Goal: Book appointment/travel/reservation

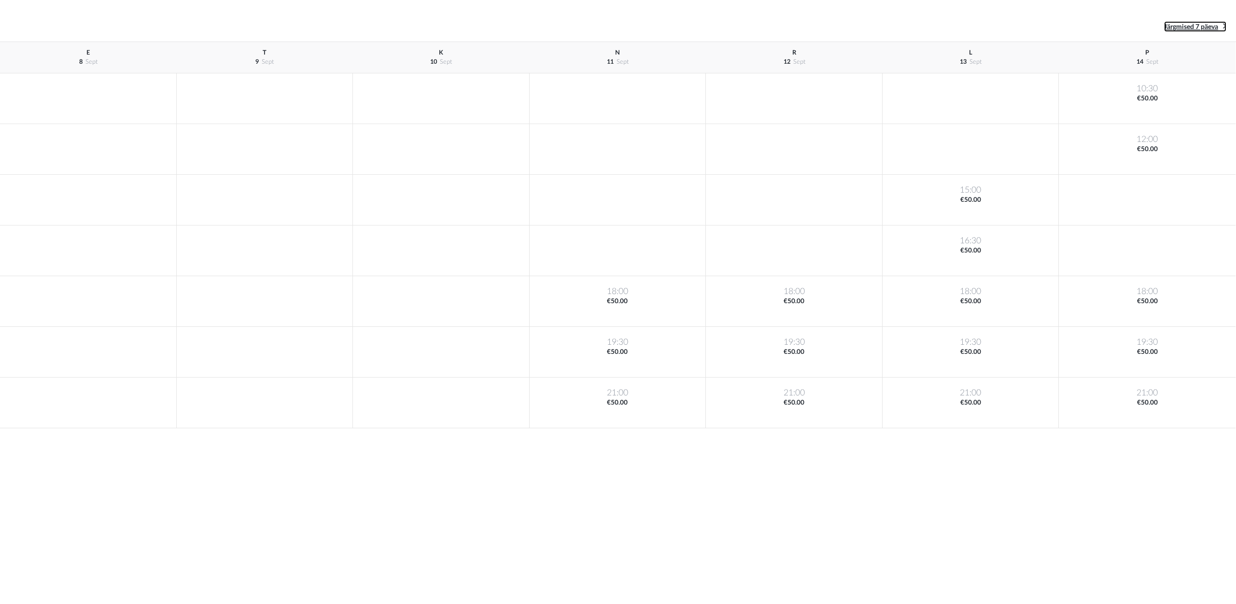
click at [1215, 29] on span "Järgmised 7 päeva" at bounding box center [1191, 27] width 54 height 7
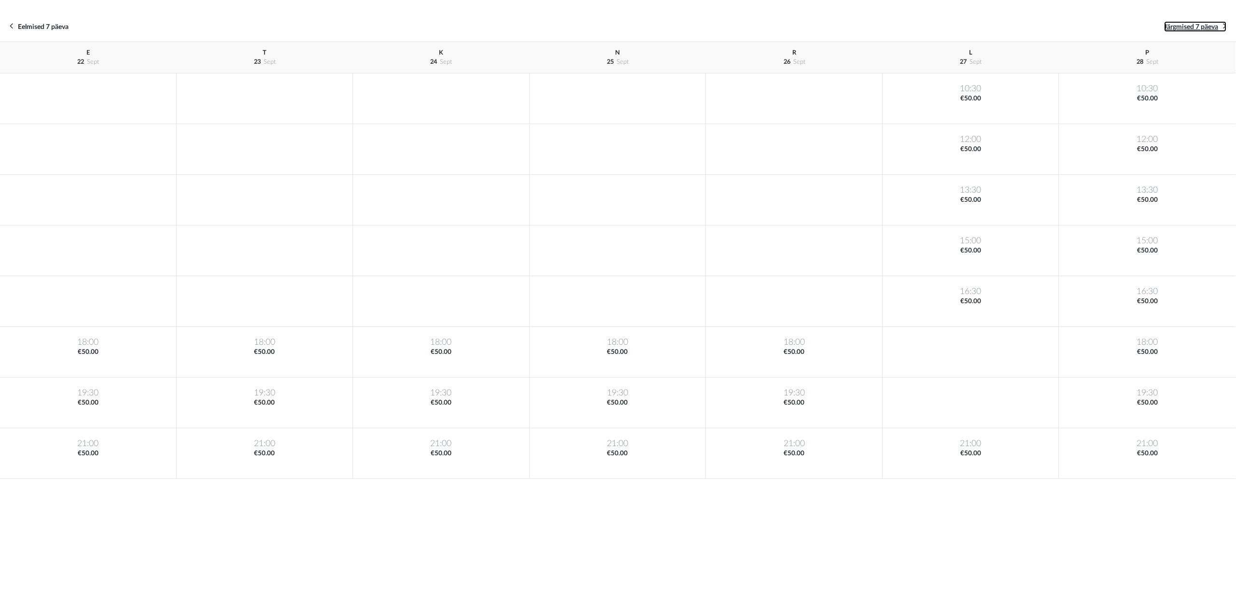
click at [1215, 29] on span "Järgmised 7 päeva" at bounding box center [1191, 27] width 54 height 7
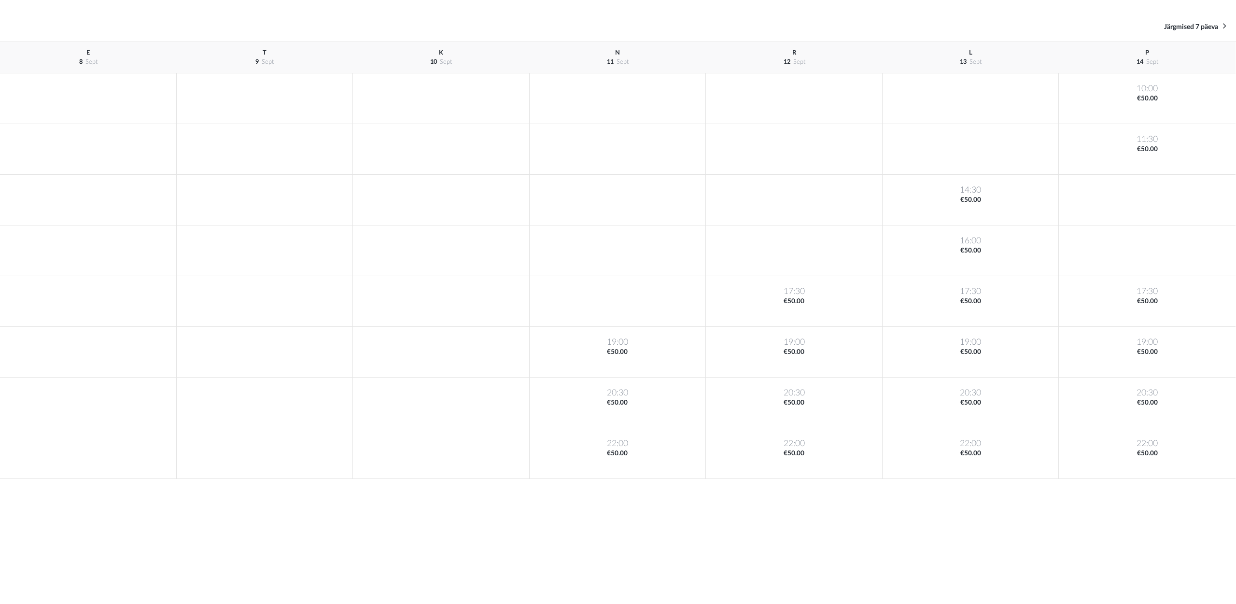
click at [1203, 19] on div "Eelmised 7 päeva Järgmised 7 päeva" at bounding box center [618, 27] width 1236 height 30
click at [1199, 24] on span "Järgmised 7 päeva" at bounding box center [1191, 27] width 54 height 7
click at [1199, 24] on link "Järgmised 7 päeva" at bounding box center [1195, 26] width 62 height 11
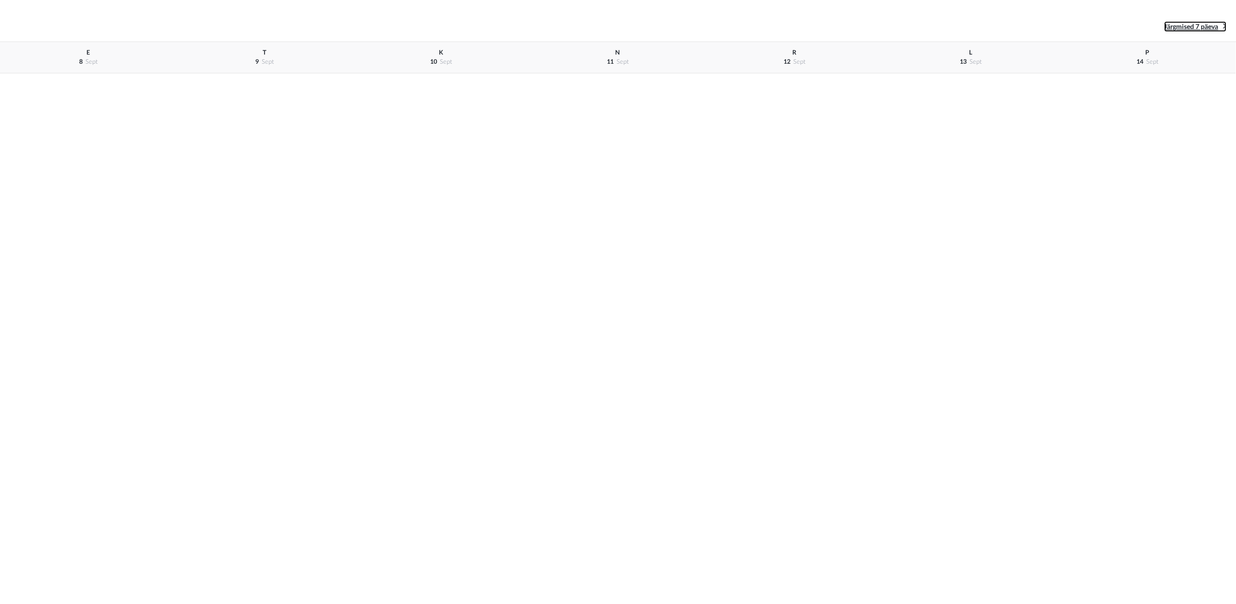
click at [1199, 26] on span "Järgmised 7 päeva" at bounding box center [1191, 27] width 54 height 7
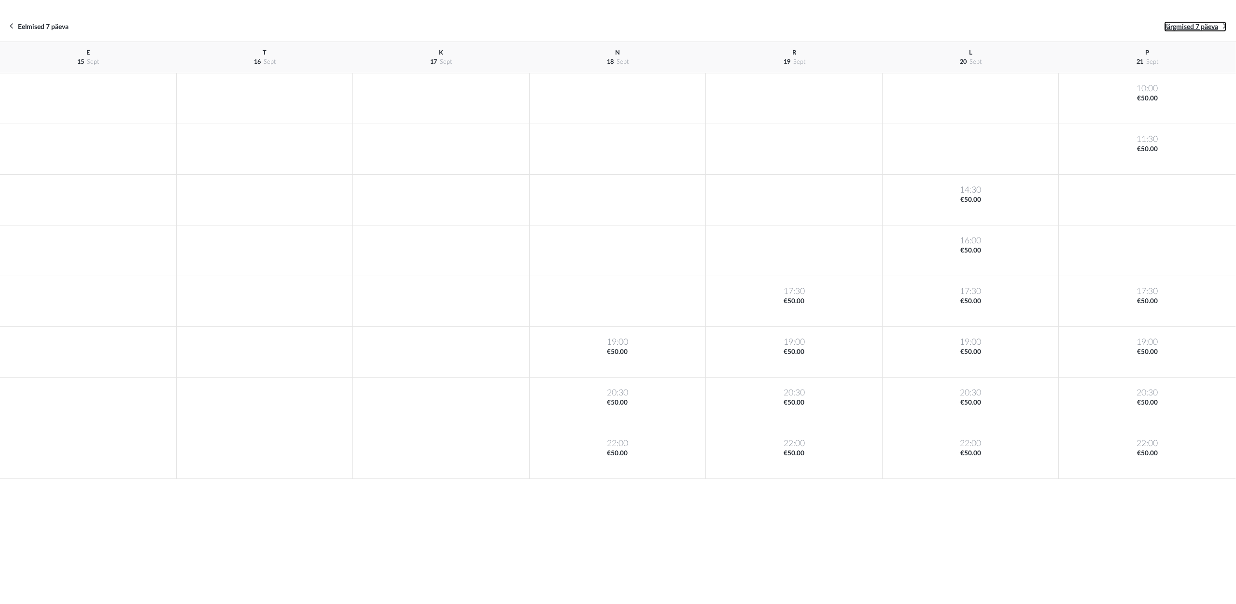
click at [1199, 26] on span "Järgmised 7 päeva" at bounding box center [1191, 27] width 54 height 7
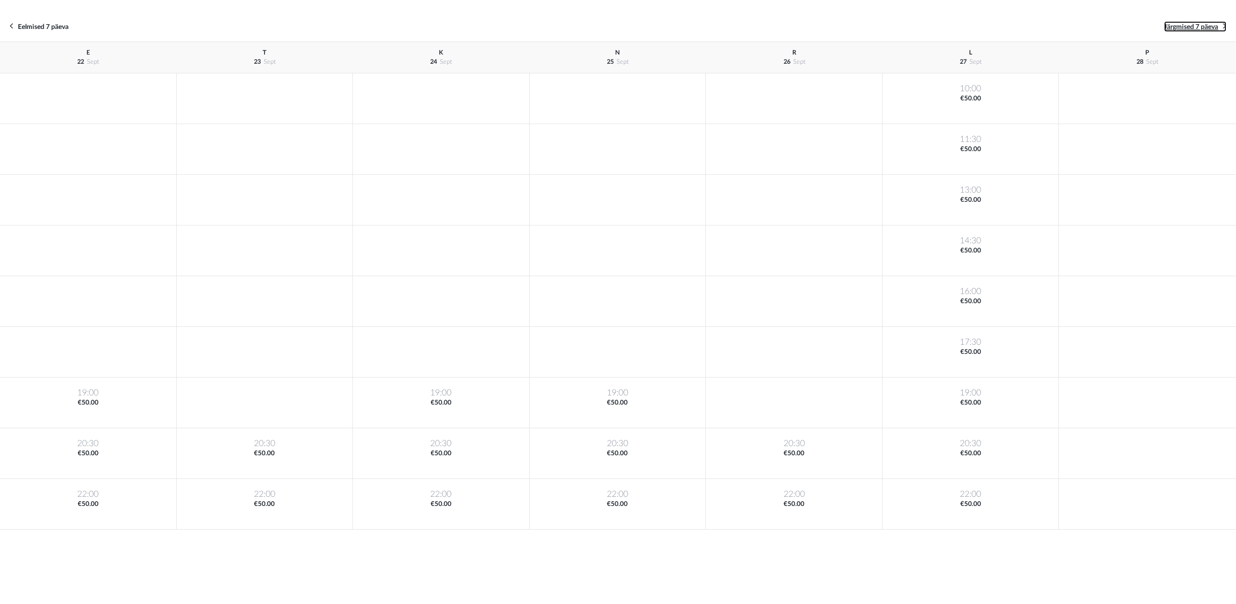
click at [1199, 26] on span "Järgmised 7 päeva" at bounding box center [1191, 27] width 54 height 7
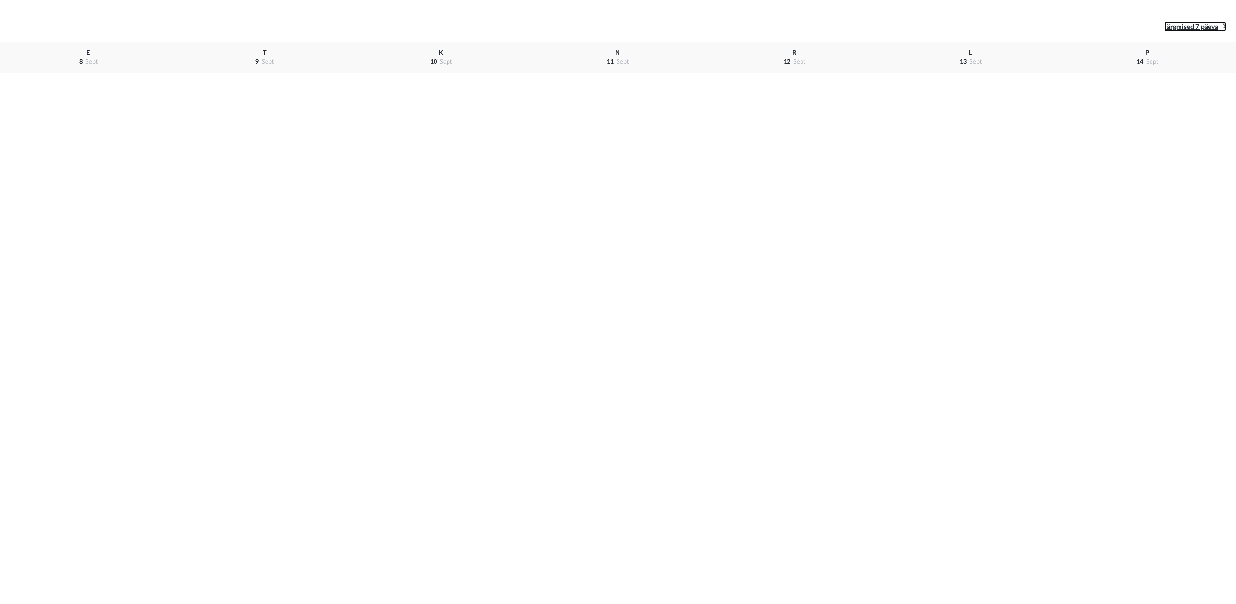
click at [1196, 28] on span "Järgmised 7 päeva" at bounding box center [1191, 27] width 54 height 7
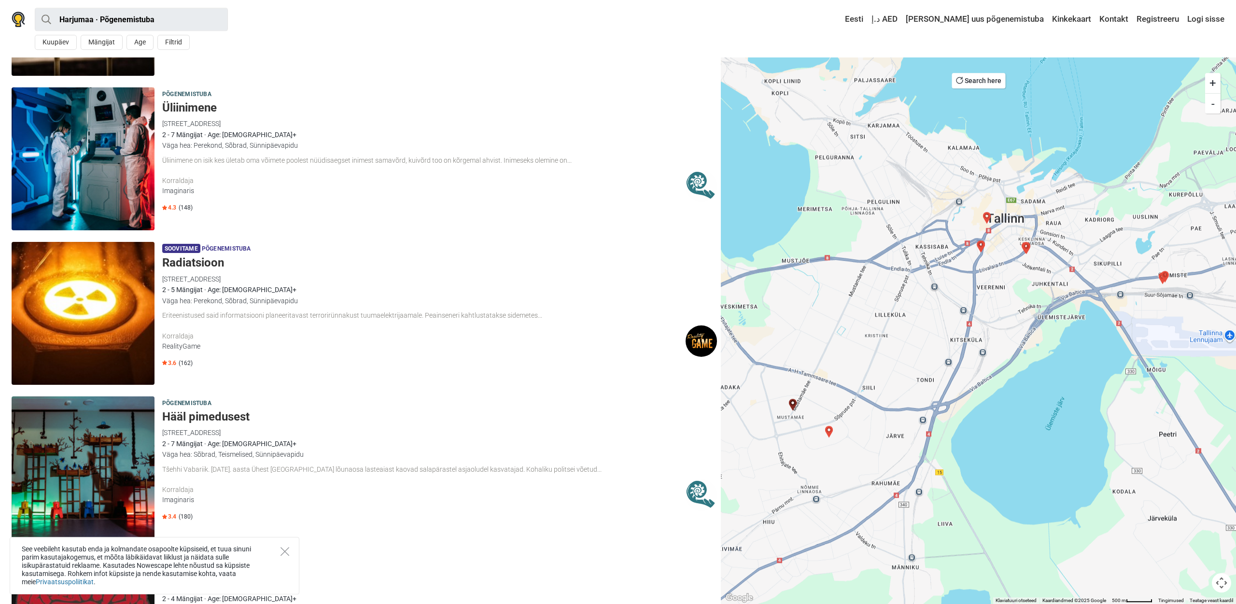
scroll to position [1576, 0]
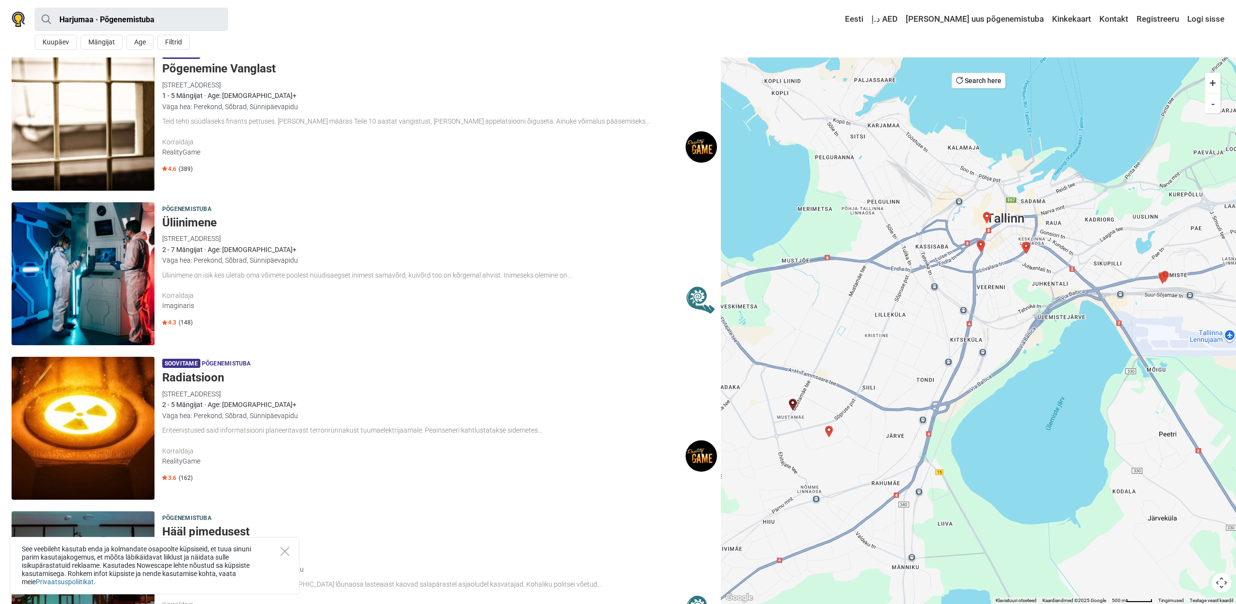
click at [206, 69] on h5 "Põgenemine Vanglast" at bounding box center [439, 69] width 555 height 14
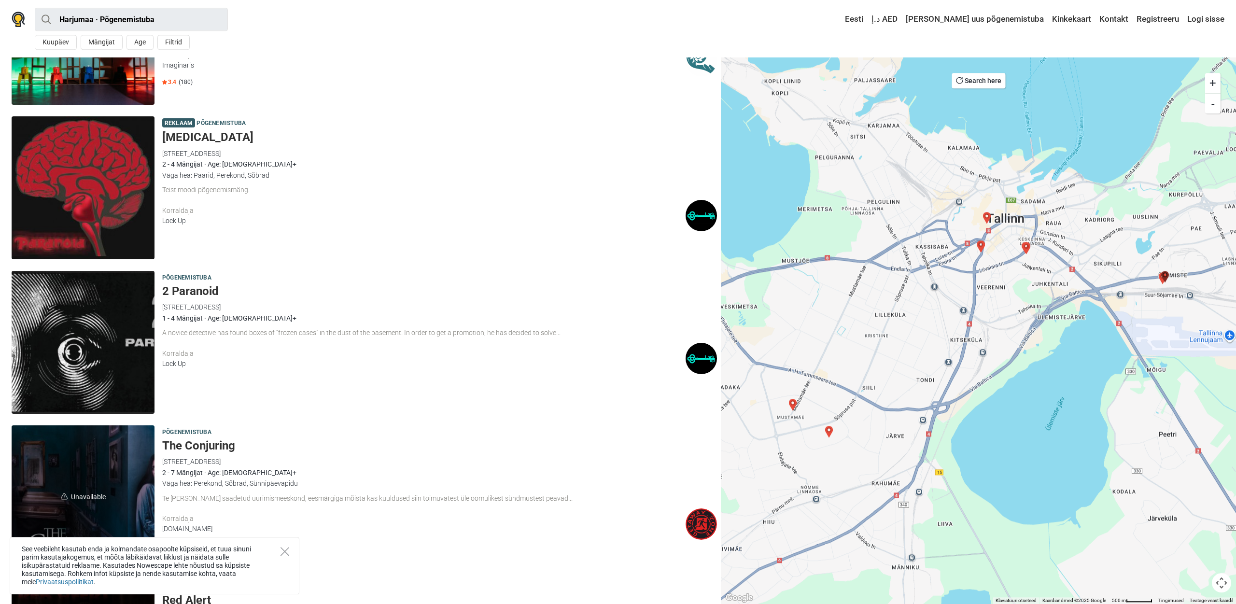
scroll to position [2217, 0]
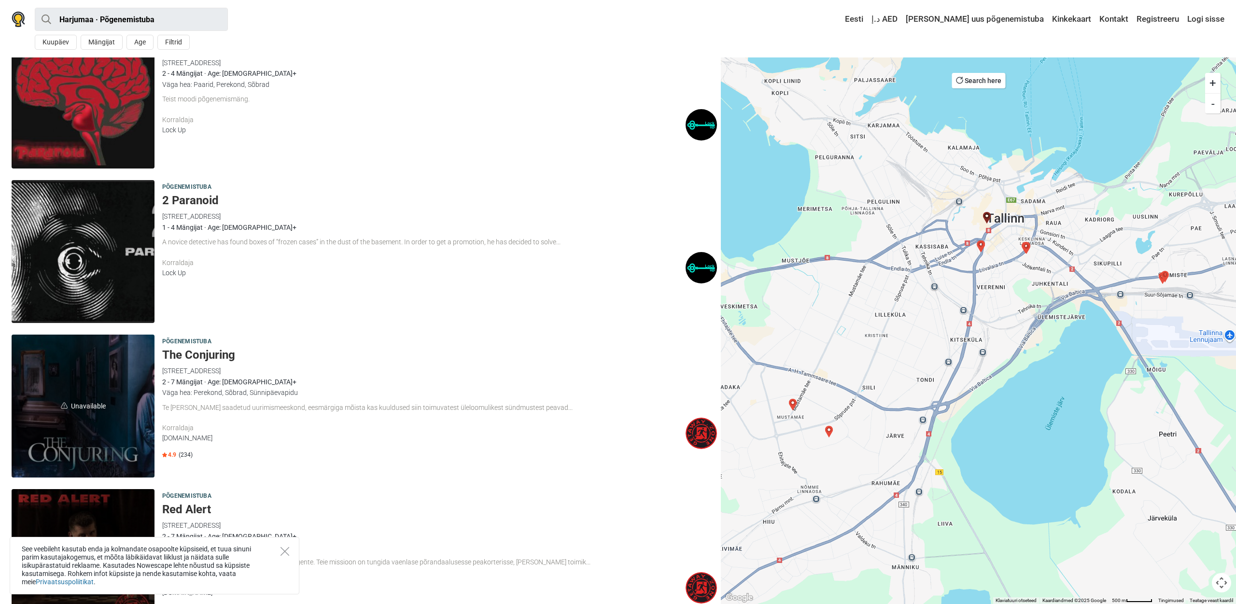
click at [212, 357] on h5 "The Conjuring" at bounding box center [439, 355] width 555 height 14
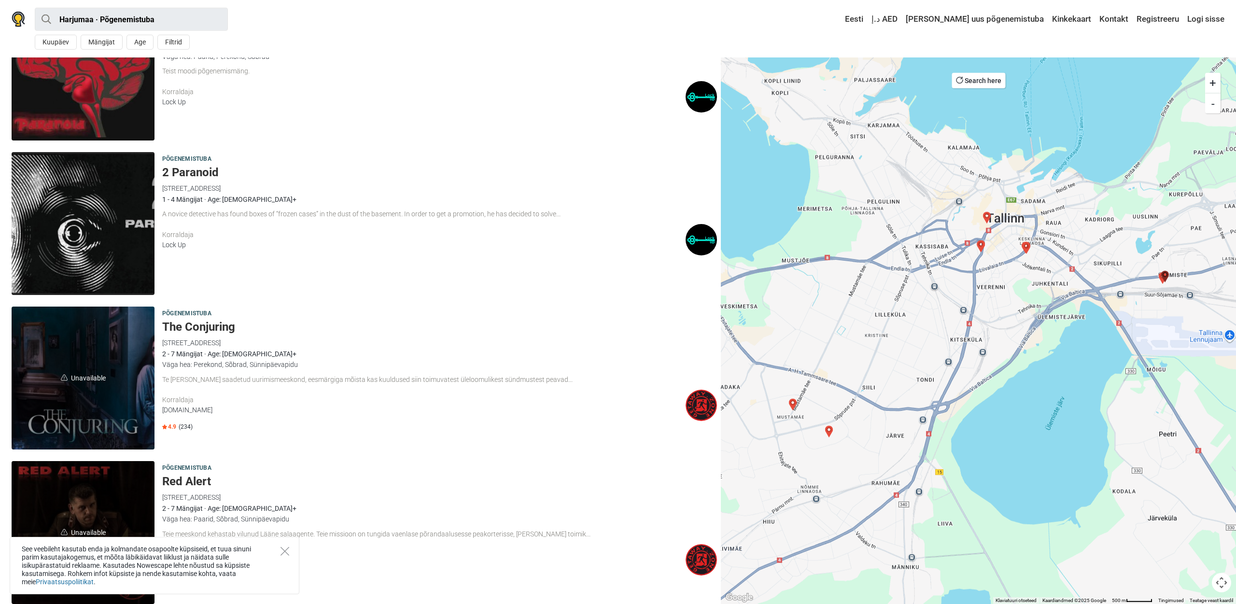
scroll to position [2136, 0]
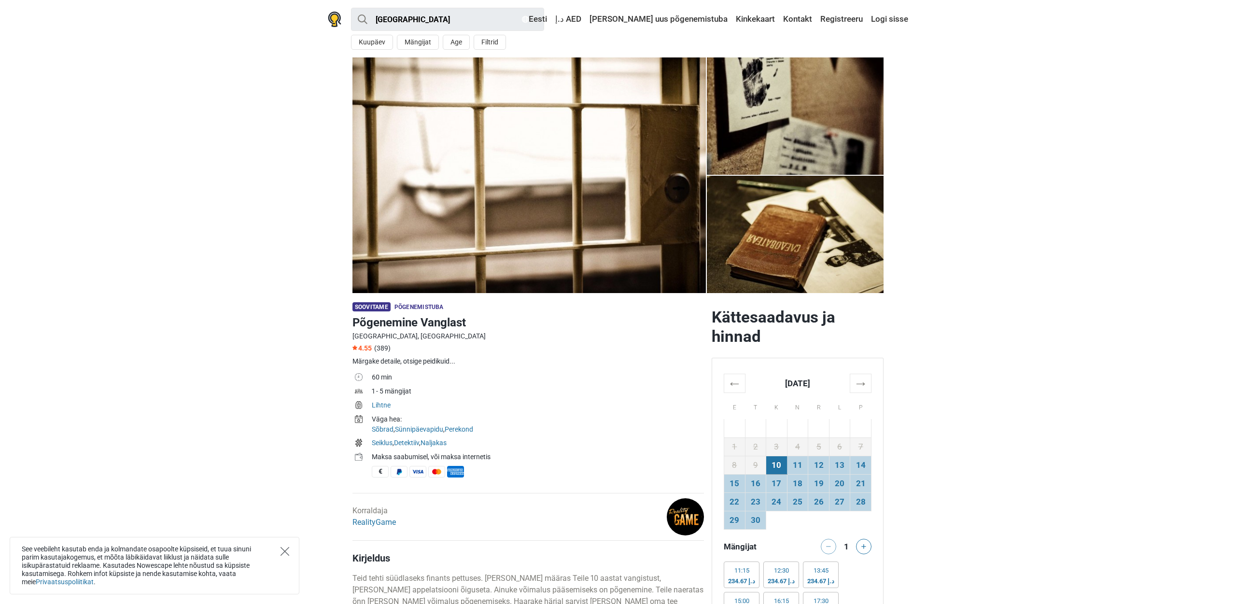
click at [287, 555] on icon "Close" at bounding box center [285, 551] width 9 height 9
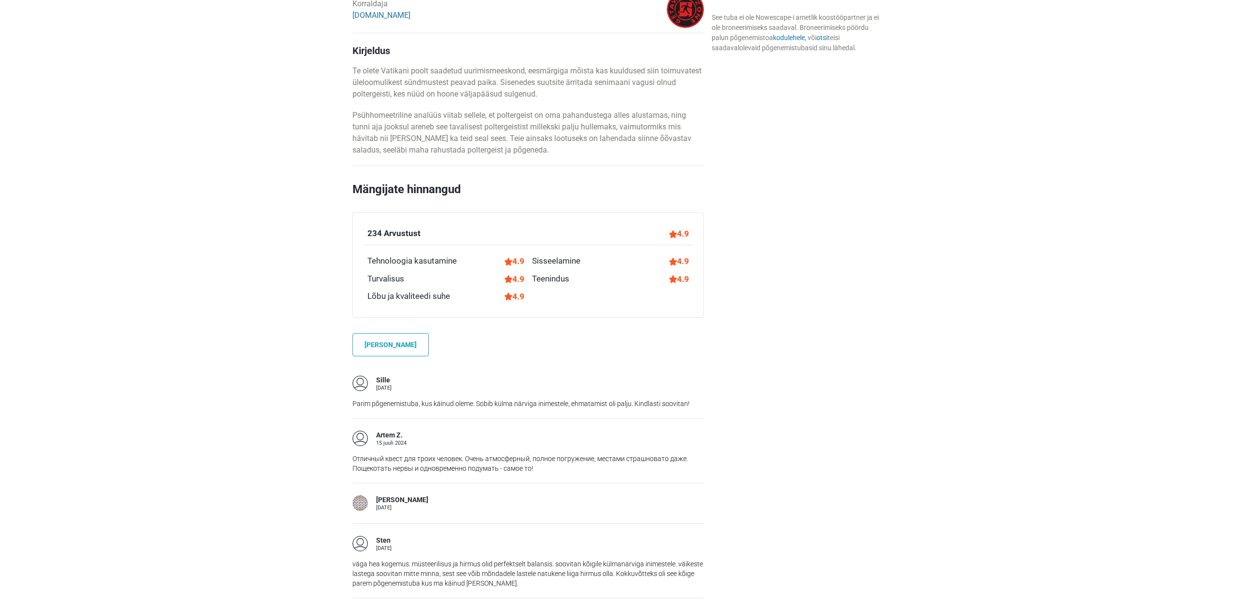
scroll to position [262, 0]
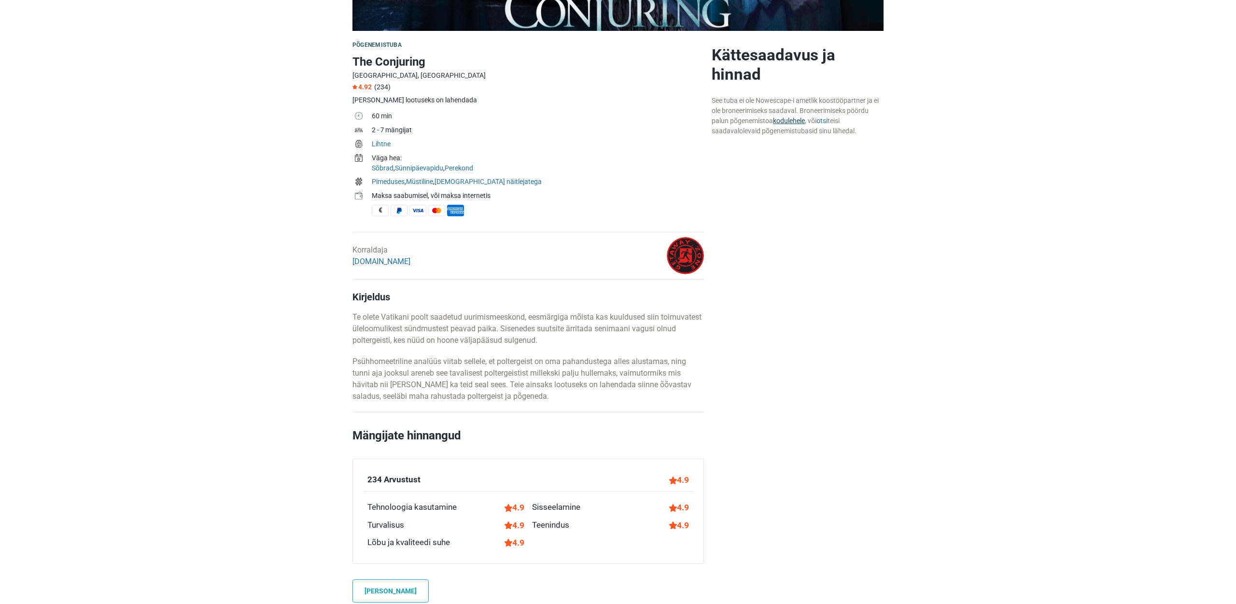
click at [798, 122] on link "kodulehele" at bounding box center [789, 121] width 32 height 8
